Goal: Register for event/course

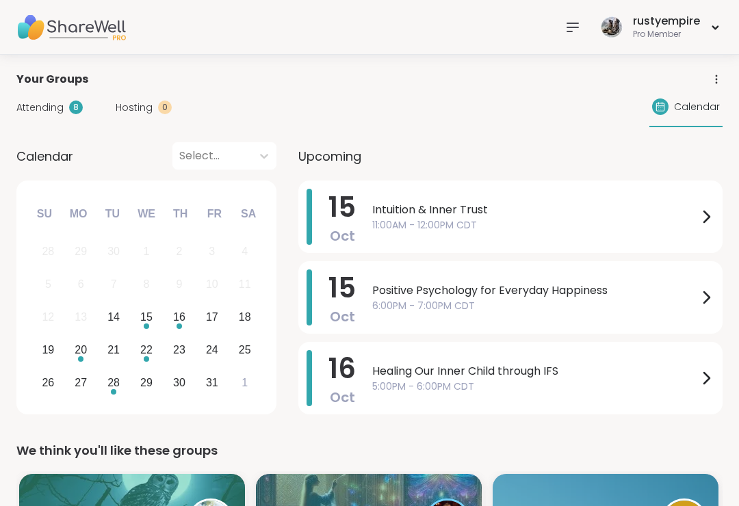
click at [44, 103] on span "Attending" at bounding box center [39, 108] width 47 height 14
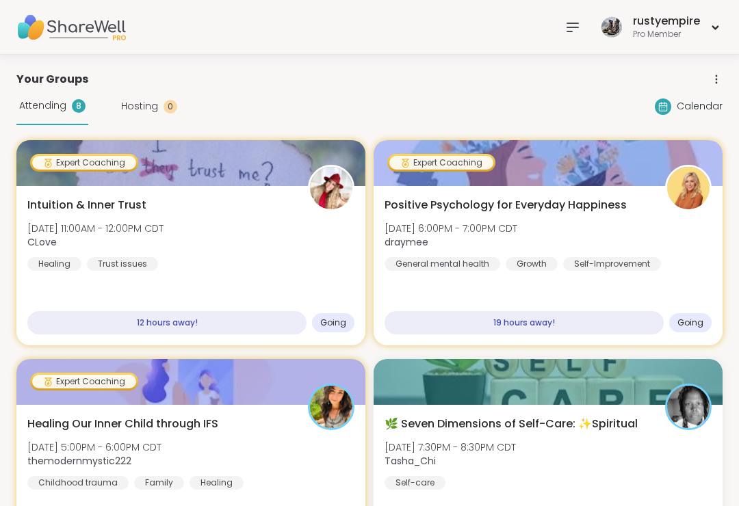
click at [571, 20] on icon at bounding box center [572, 27] width 16 height 16
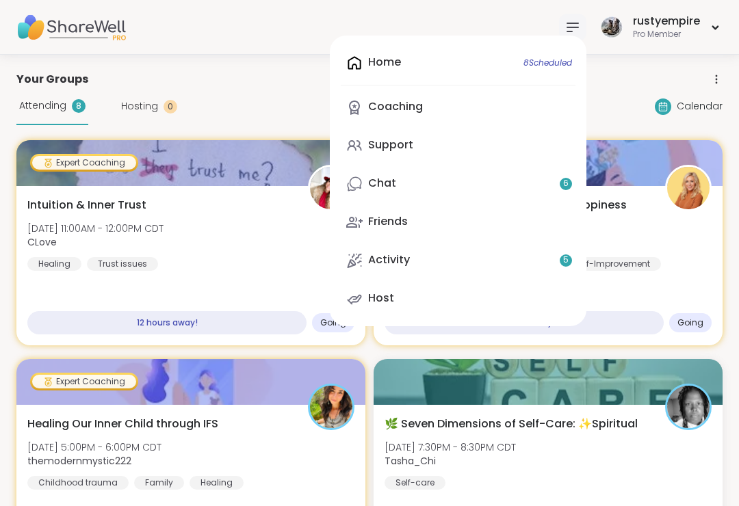
click at [421, 141] on link "Support" at bounding box center [458, 145] width 235 height 33
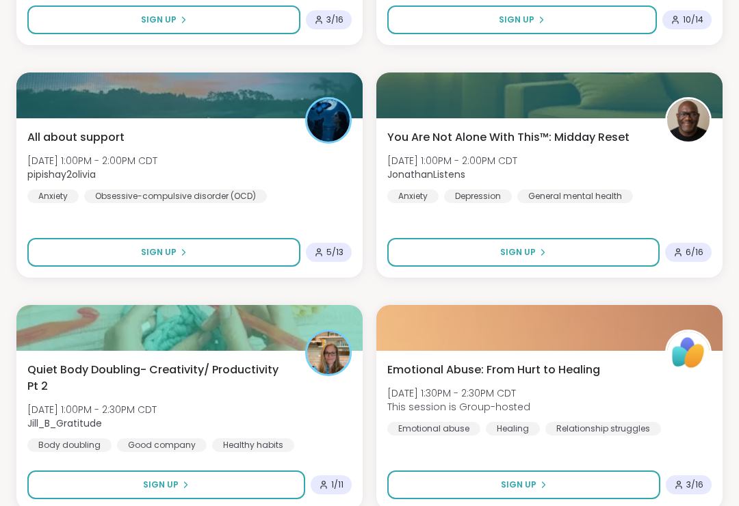
scroll to position [3646, 0]
click at [513, 137] on span "You Are Not Alone With This™: Midday Reset" at bounding box center [508, 137] width 242 height 16
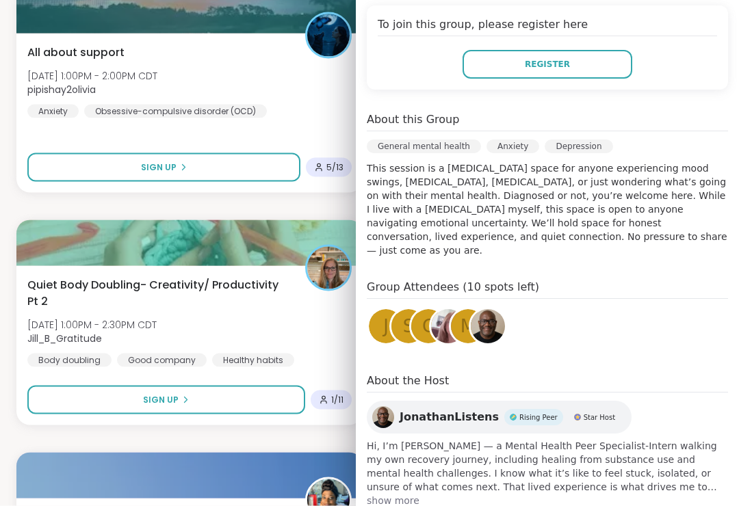
scroll to position [3735, 0]
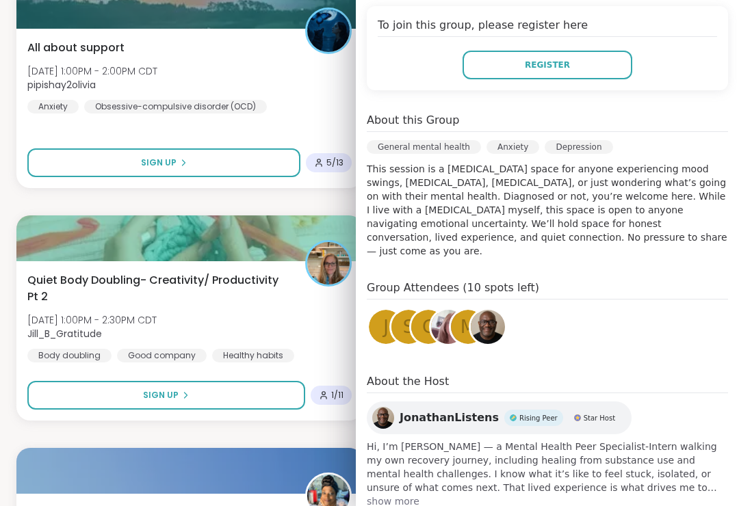
click at [21, 283] on div "Quiet Body Doubling- Creativity/ Productivity Pt 2 [DATE] 1:00PM - 2:30PM CDT J…" at bounding box center [189, 340] width 346 height 159
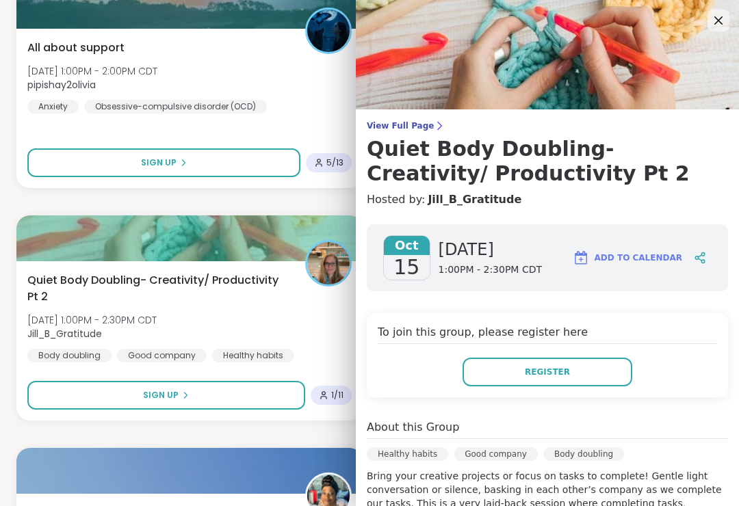
scroll to position [0, 0]
click at [720, 25] on icon at bounding box center [718, 20] width 16 height 16
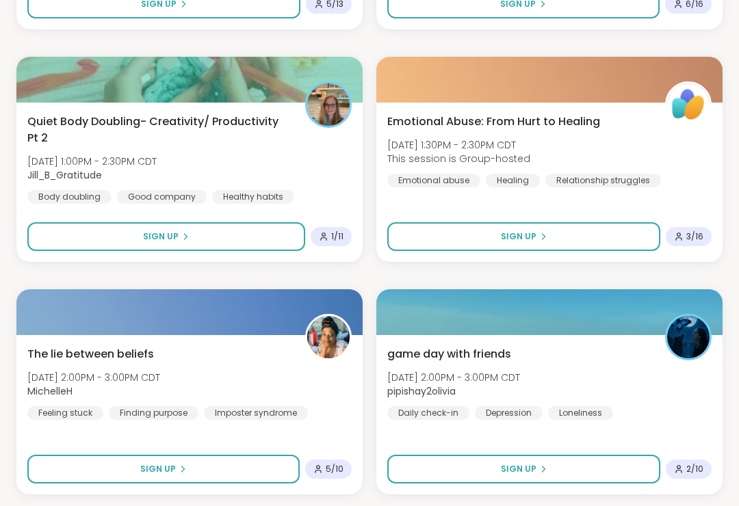
scroll to position [3916, 0]
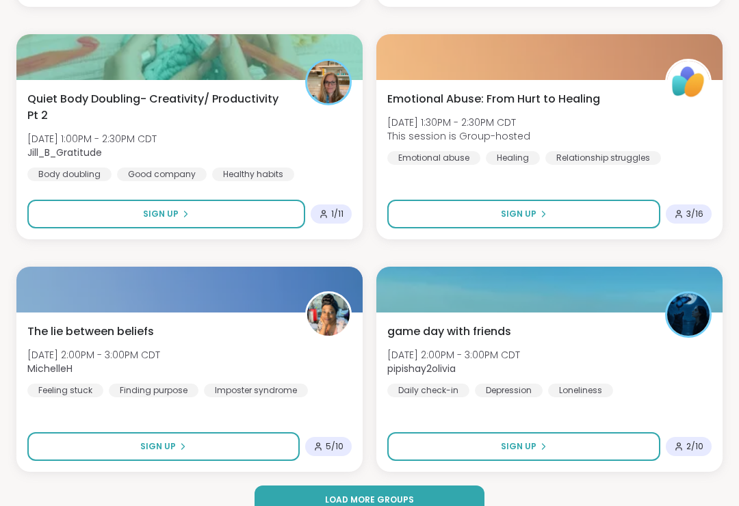
click at [352, 502] on span "Load more groups" at bounding box center [369, 500] width 89 height 12
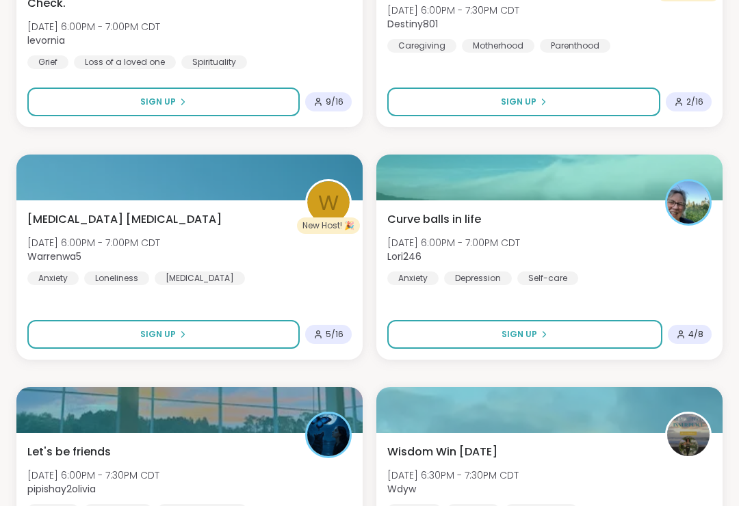
scroll to position [5658, 0]
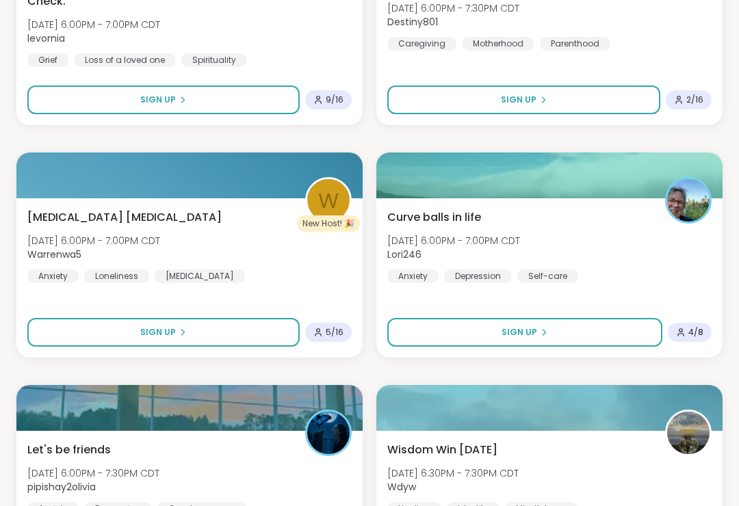
click at [447, 215] on span "Curve balls in life" at bounding box center [434, 217] width 94 height 16
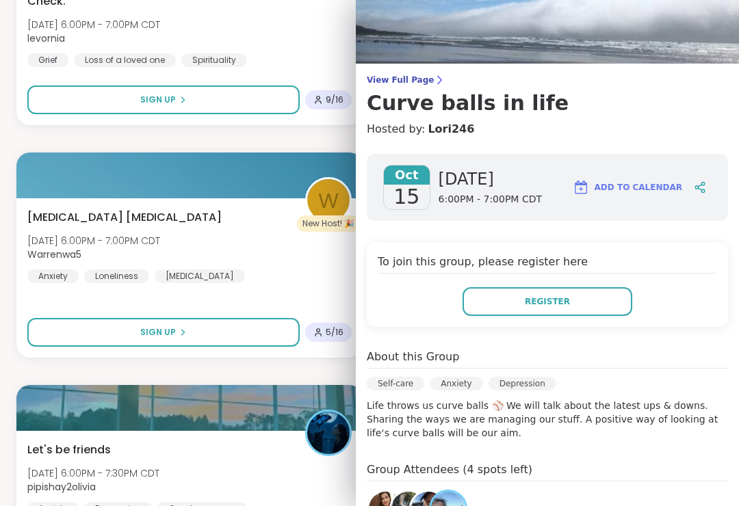
scroll to position [38, 0]
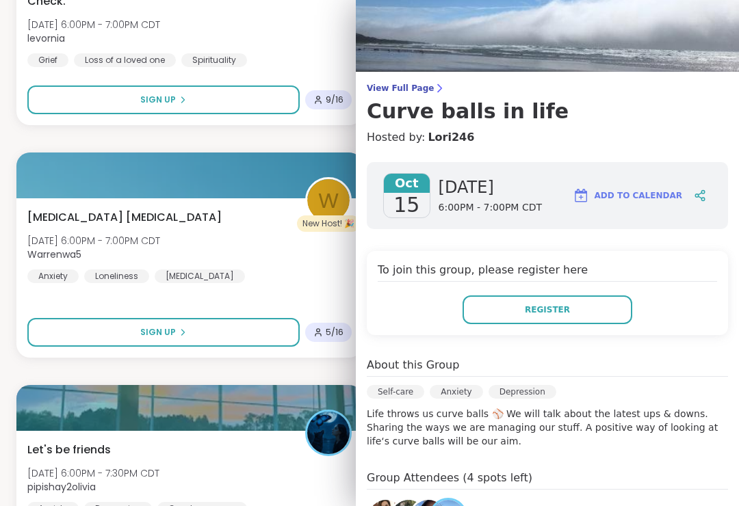
click at [532, 321] on button "Register" at bounding box center [547, 309] width 170 height 29
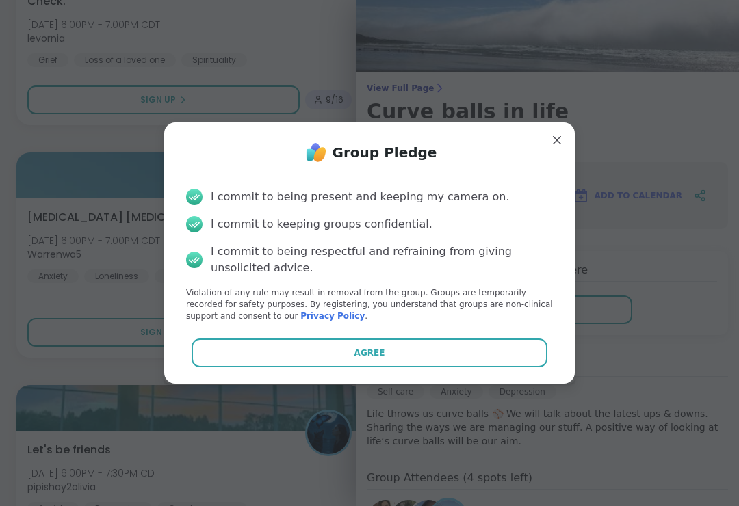
click at [354, 367] on button "Agree" at bounding box center [369, 353] width 356 height 29
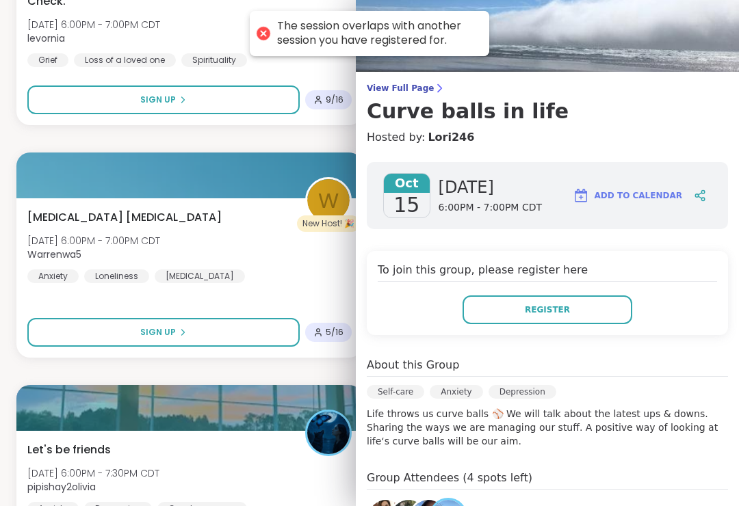
click at [661, 105] on h3 "Curve balls in life" at bounding box center [547, 111] width 361 height 25
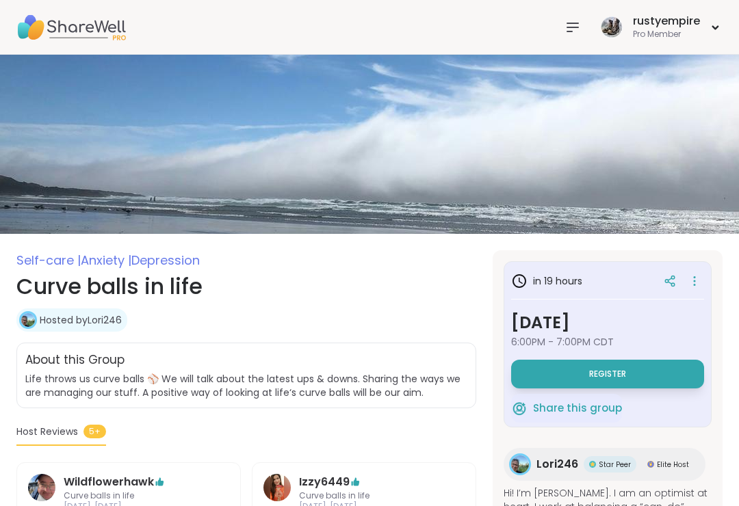
click at [576, 29] on icon at bounding box center [572, 27] width 16 height 16
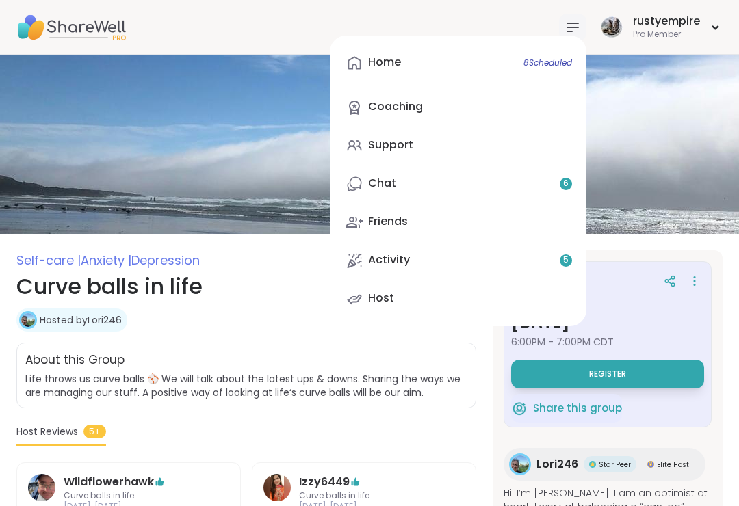
click at [402, 66] on link "Home 8 Scheduled" at bounding box center [458, 63] width 235 height 33
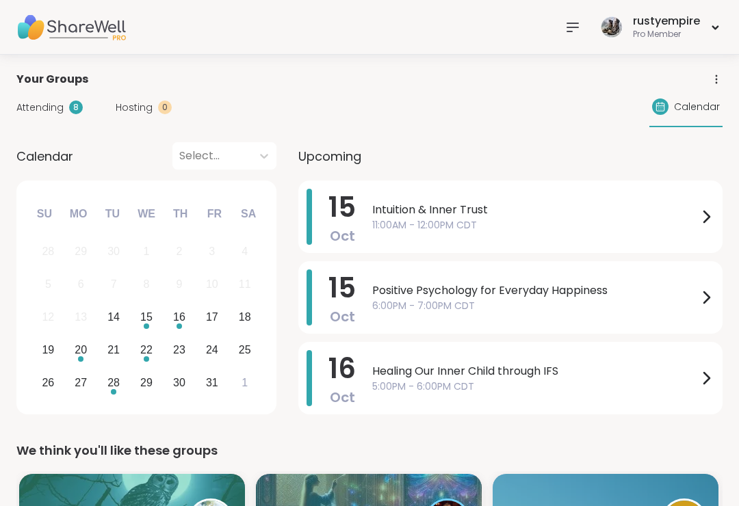
click at [51, 114] on span "Attending" at bounding box center [39, 108] width 47 height 14
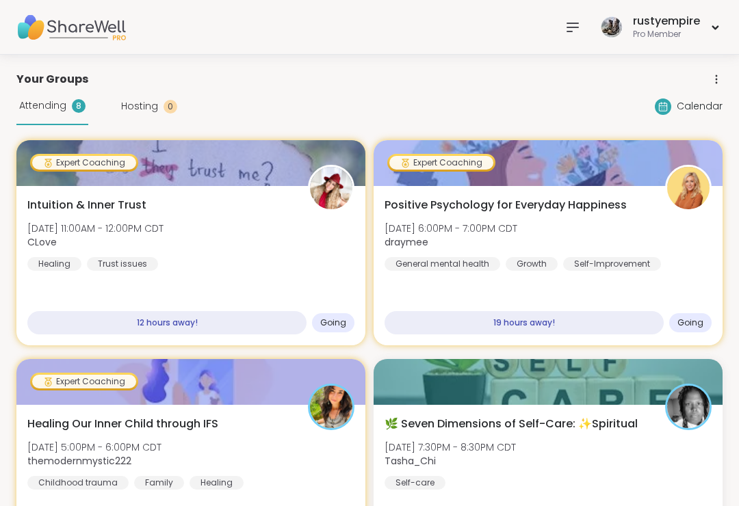
click at [54, 198] on span "Intuition & Inner Trust" at bounding box center [86, 205] width 119 height 16
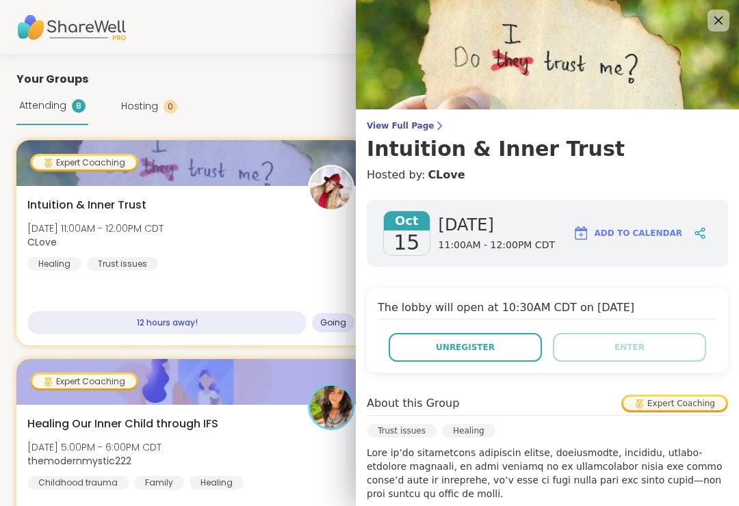
click at [473, 345] on span "Unregister" at bounding box center [465, 347] width 59 height 12
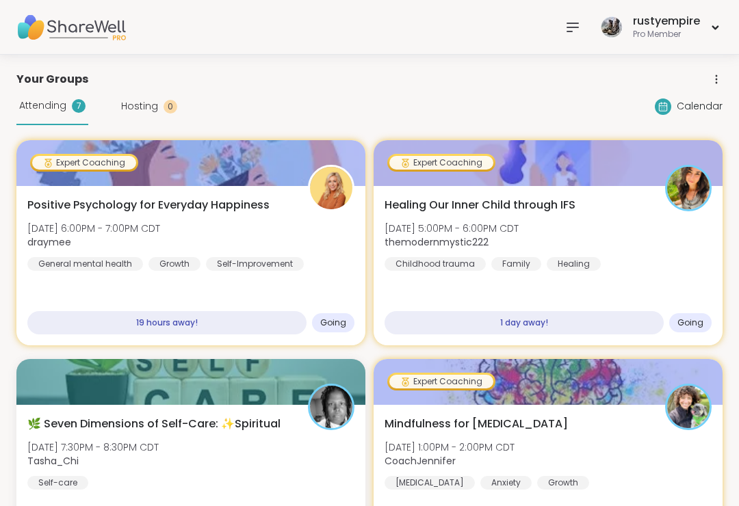
click at [571, 23] on icon at bounding box center [572, 27] width 11 height 8
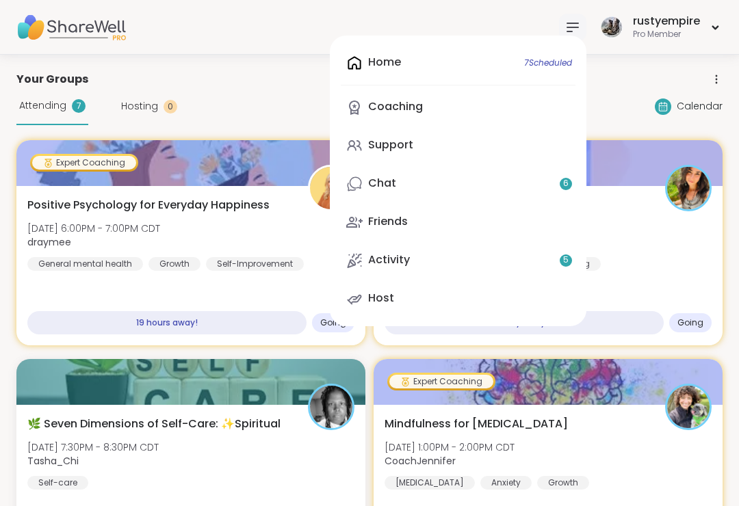
click at [380, 150] on div "Support" at bounding box center [390, 144] width 45 height 15
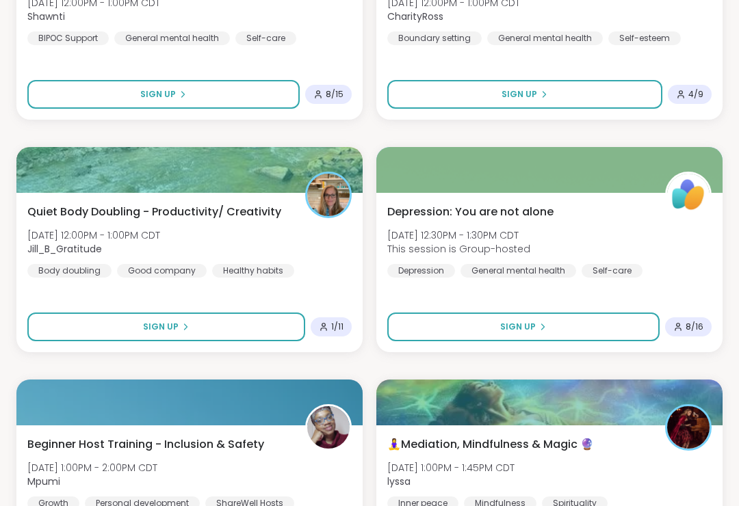
scroll to position [3107, 0]
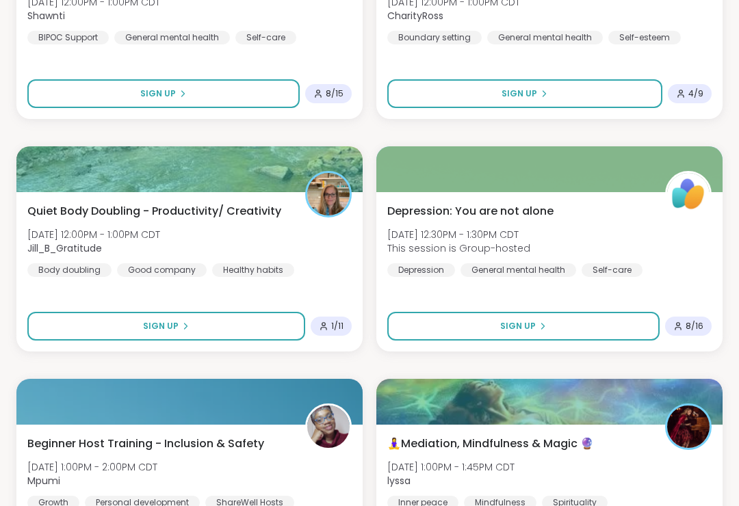
click at [60, 232] on span "[DATE] 12:00PM - 1:00PM CDT" at bounding box center [93, 235] width 133 height 14
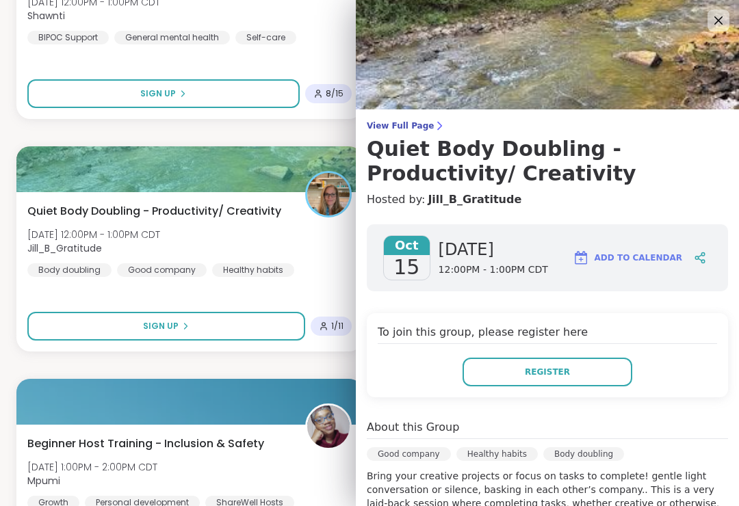
click at [21, 154] on div at bounding box center [189, 169] width 346 height 46
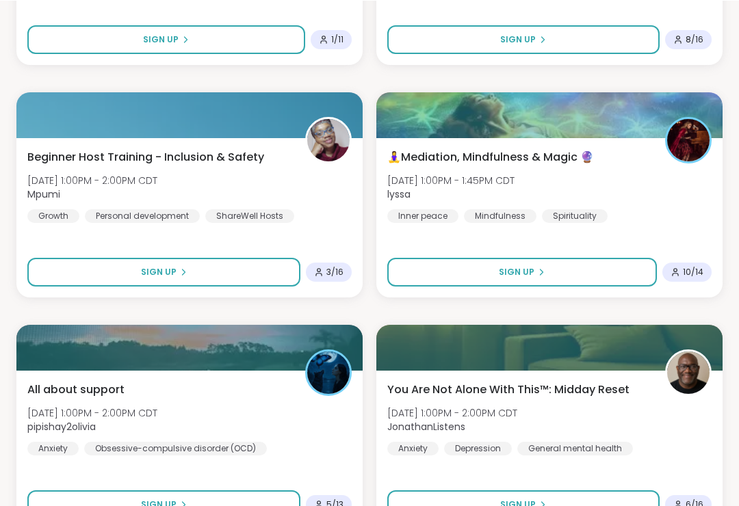
scroll to position [3393, 0]
click at [514, 271] on span "Sign Up" at bounding box center [517, 272] width 36 height 12
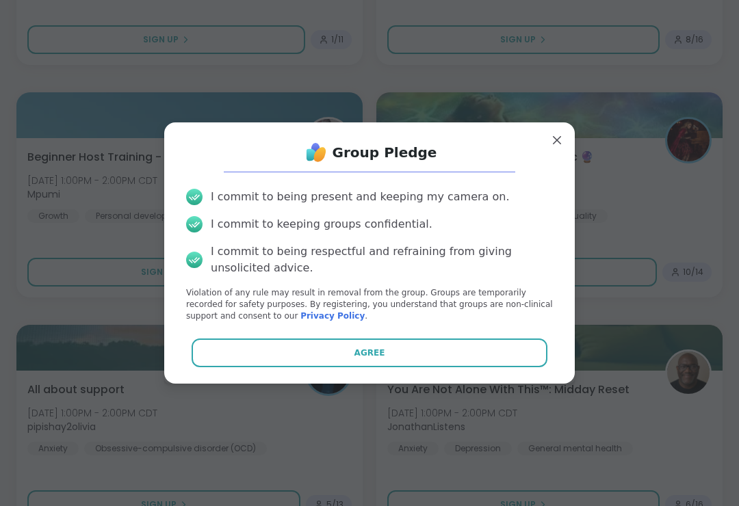
click at [274, 360] on button "Agree" at bounding box center [369, 353] width 356 height 29
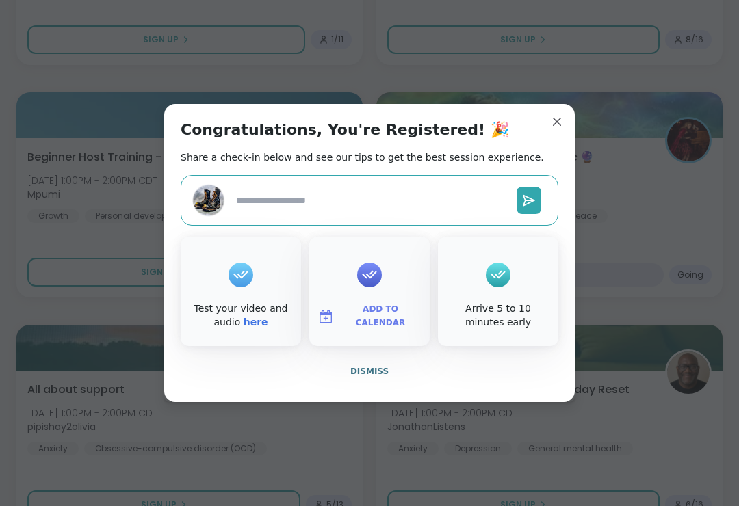
click at [364, 330] on span "Add to Calendar" at bounding box center [380, 316] width 82 height 27
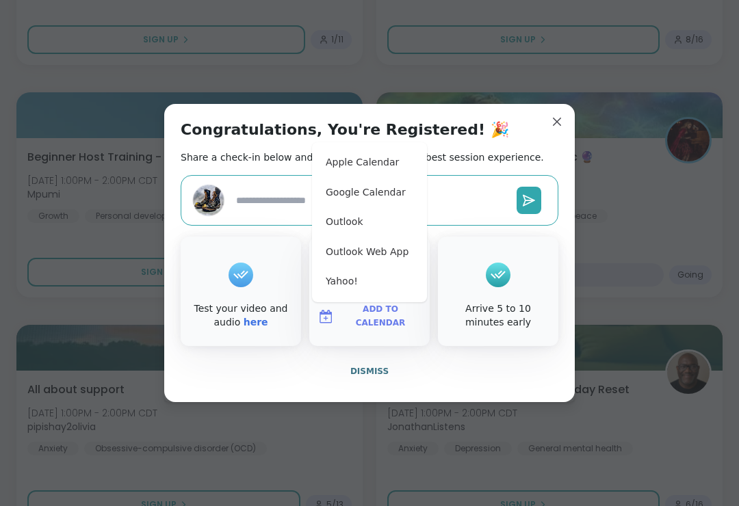
click at [321, 170] on button "Apple Calendar" at bounding box center [369, 163] width 104 height 30
type textarea "*"
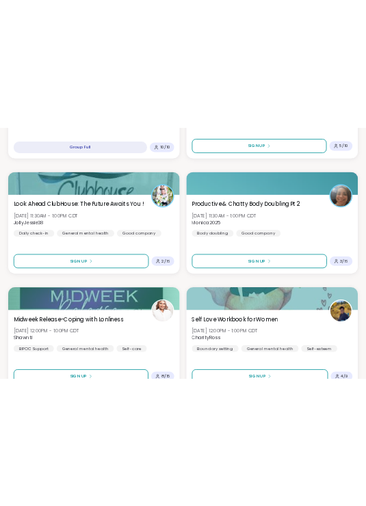
scroll to position [4611, 0]
